Goal: Task Accomplishment & Management: Manage account settings

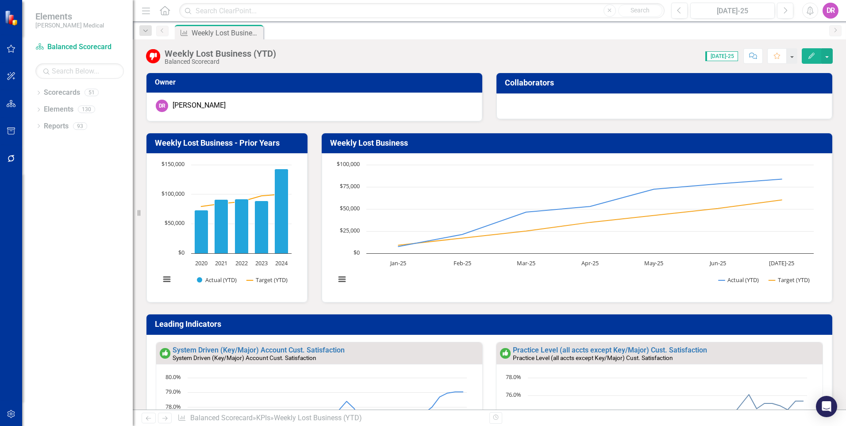
click at [163, 12] on icon "Home" at bounding box center [165, 10] width 12 height 9
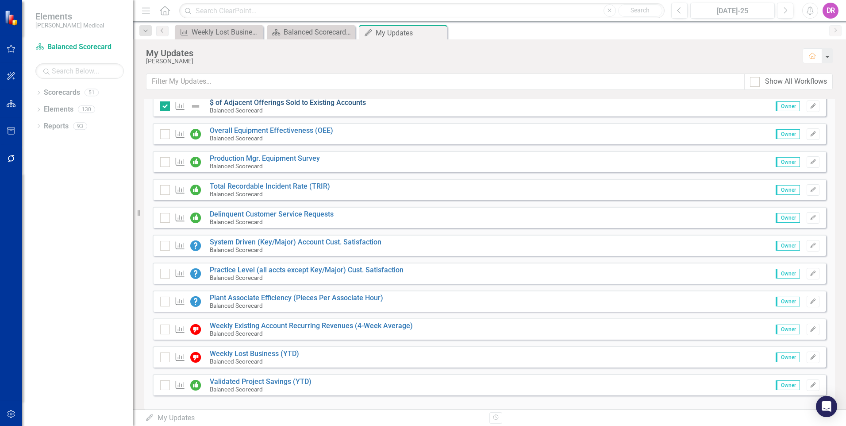
scroll to position [280, 0]
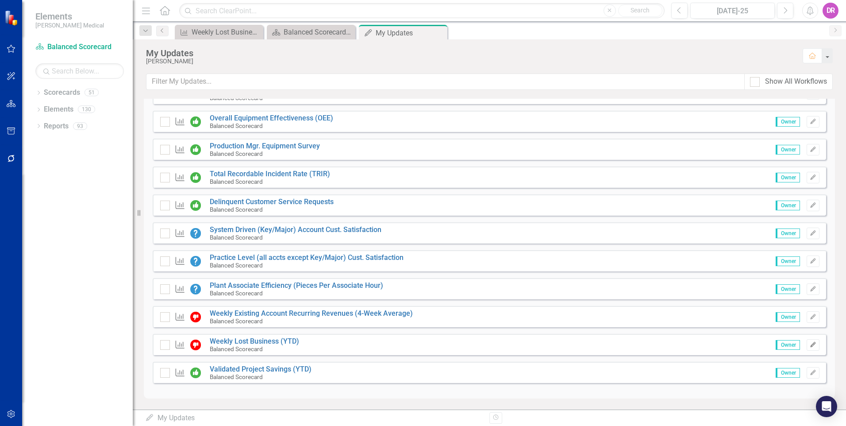
click at [810, 347] on icon "Edit" at bounding box center [813, 344] width 7 height 5
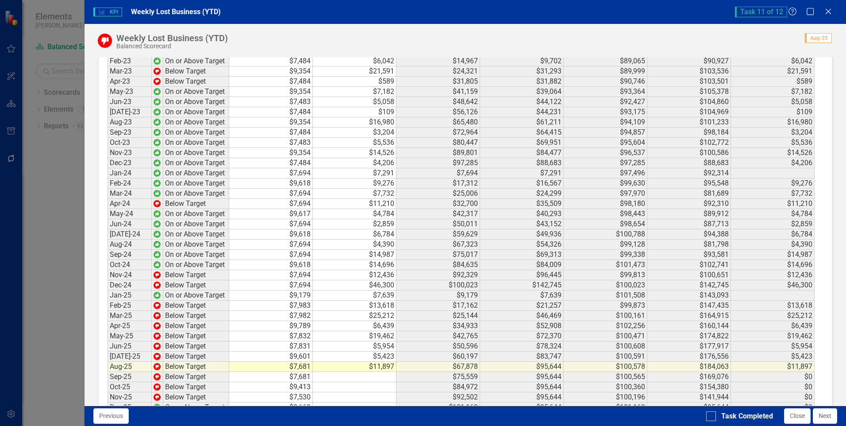
scroll to position [1257, 0]
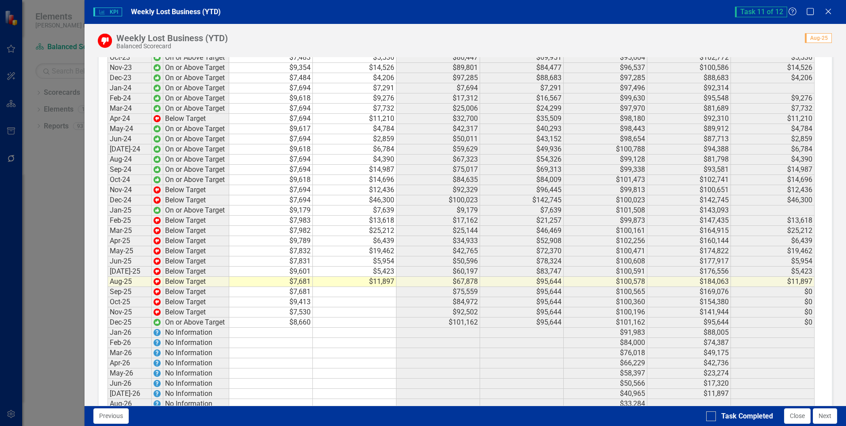
click at [57, 133] on div "KPI KPI Weekly Lost Business (YTD) Task 11 of 12 Help Maximize Close Weekly Los…" at bounding box center [423, 213] width 846 height 426
click at [827, 12] on icon "Close" at bounding box center [828, 11] width 11 height 8
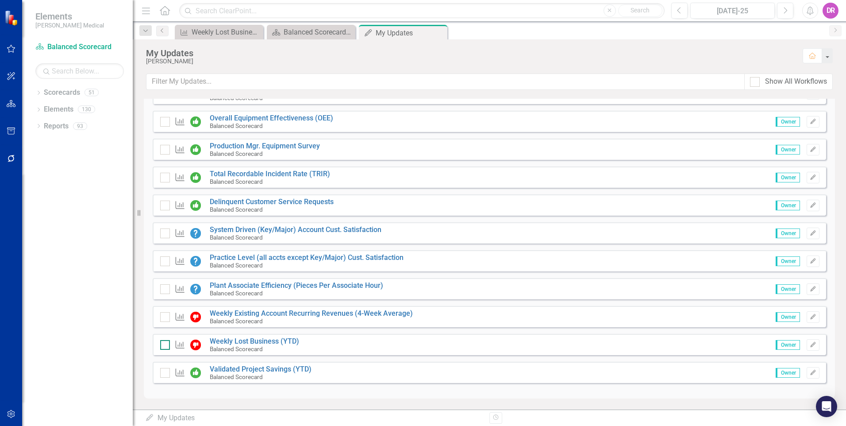
click at [165, 344] on input "checkbox" at bounding box center [163, 343] width 6 height 6
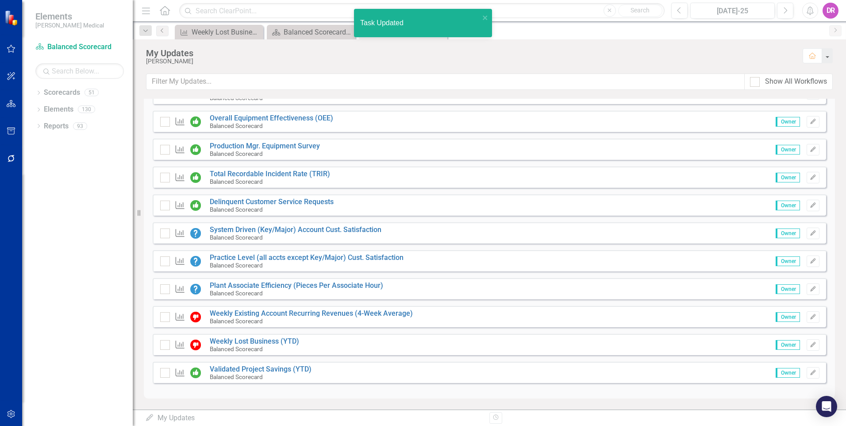
checkbox input "true"
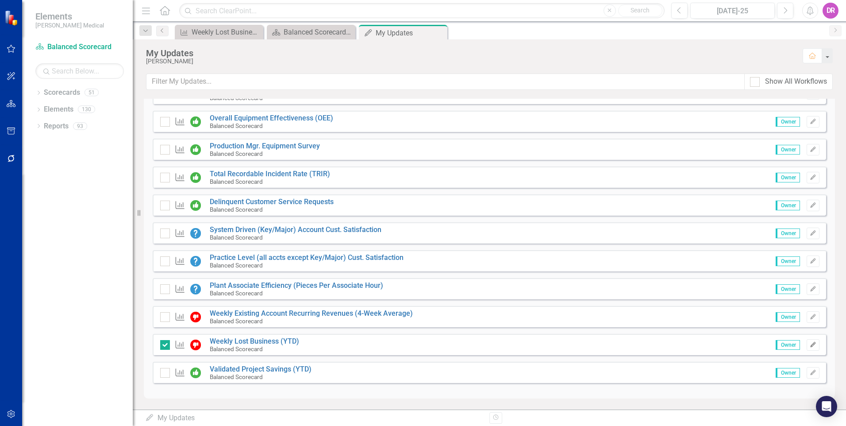
click at [811, 346] on button "Edit" at bounding box center [813, 345] width 13 height 12
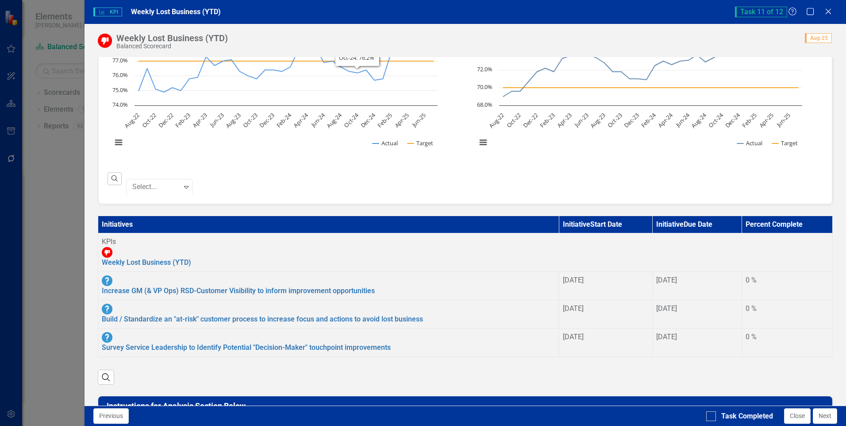
scroll to position [443, 0]
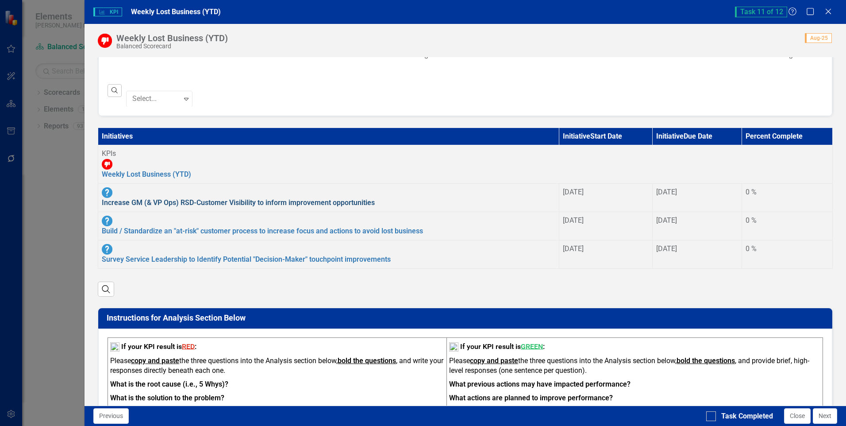
click at [284, 198] on link "Increase GM (& VP Ops) RSD-Customer Visibility to inform improvement opportunit…" at bounding box center [238, 202] width 273 height 8
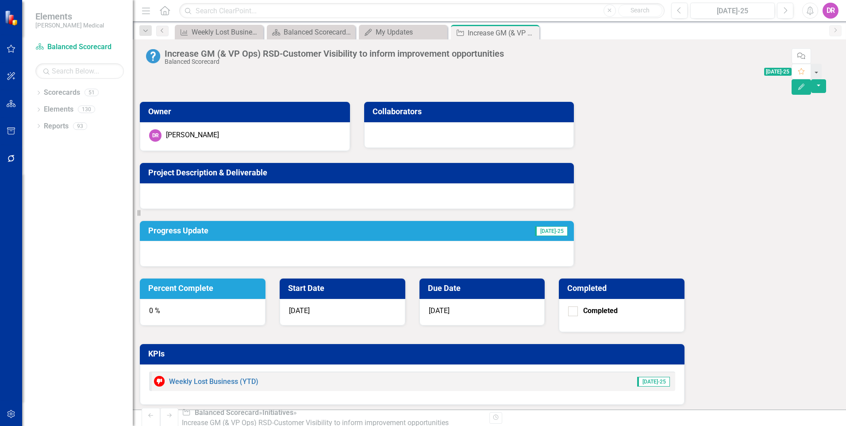
click at [266, 299] on div "0 %" at bounding box center [203, 312] width 126 height 27
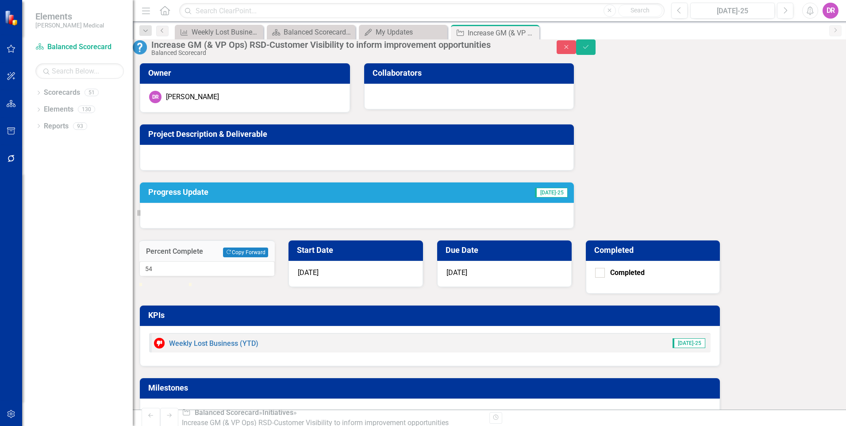
type input "55"
drag, startPoint x: 511, startPoint y: 144, endPoint x: 537, endPoint y: 145, distance: 26.1
click at [167, 283] on div at bounding box center [167, 283] width 0 height 0
click at [402, 254] on div "Owner [PERSON_NAME] Collaborators Project Description & Deliverable Progress Up…" at bounding box center [489, 238] width 700 height 373
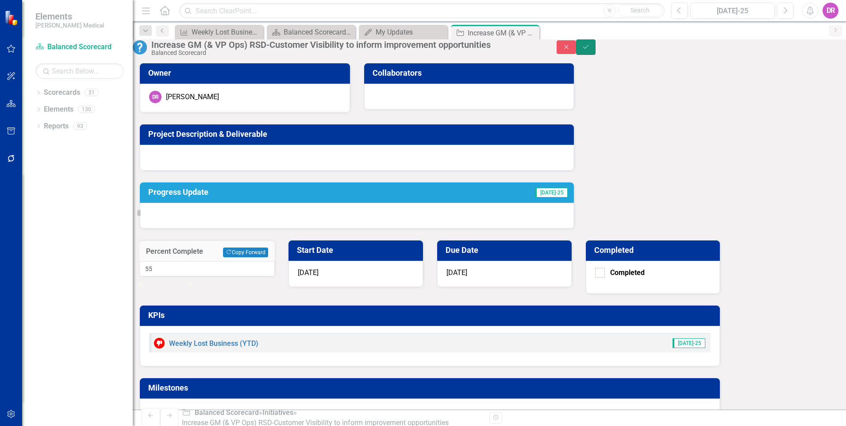
click at [590, 50] on icon "Save" at bounding box center [586, 47] width 8 height 6
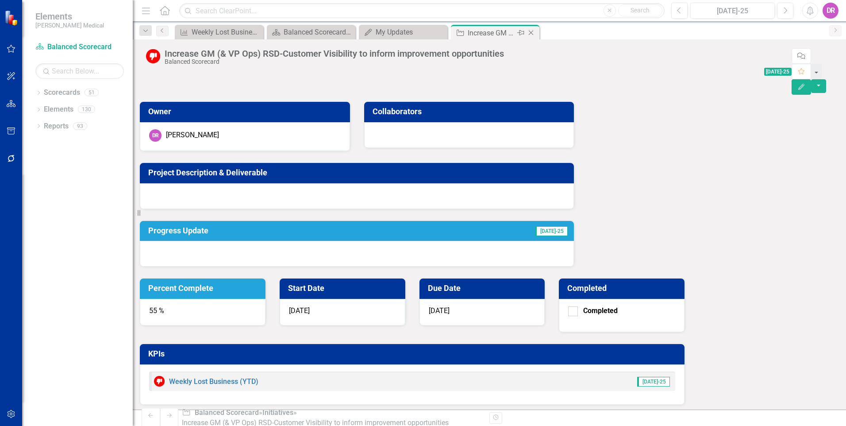
click at [532, 34] on icon at bounding box center [531, 33] width 5 height 5
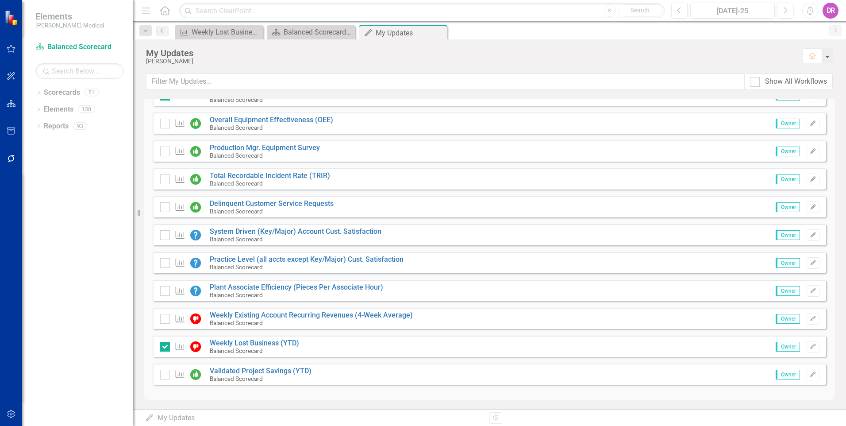
scroll to position [280, 0]
